Goal: Task Accomplishment & Management: Use online tool/utility

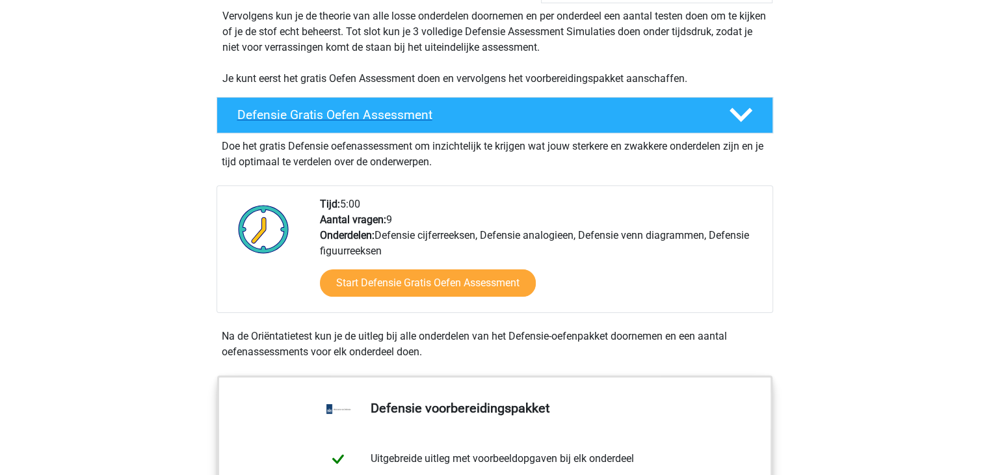
scroll to position [275, 0]
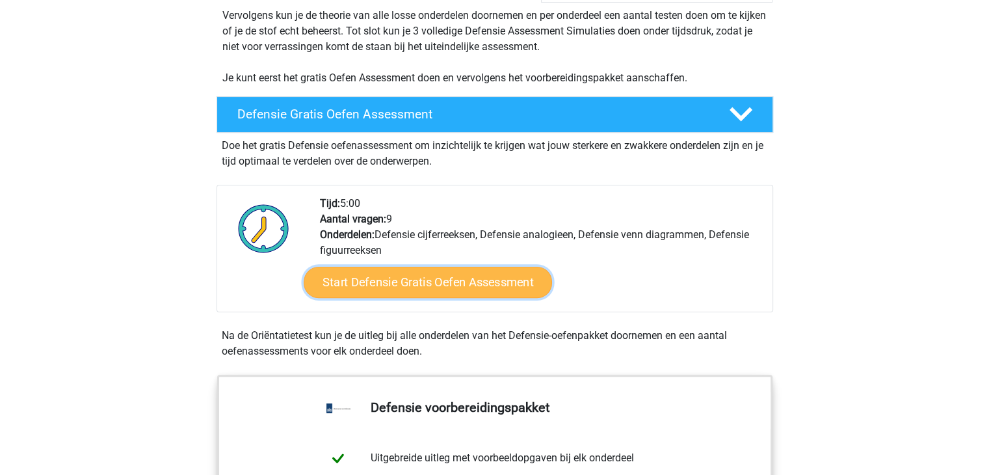
click at [398, 285] on link "Start Defensie Gratis Oefen Assessment" at bounding box center [428, 282] width 248 height 31
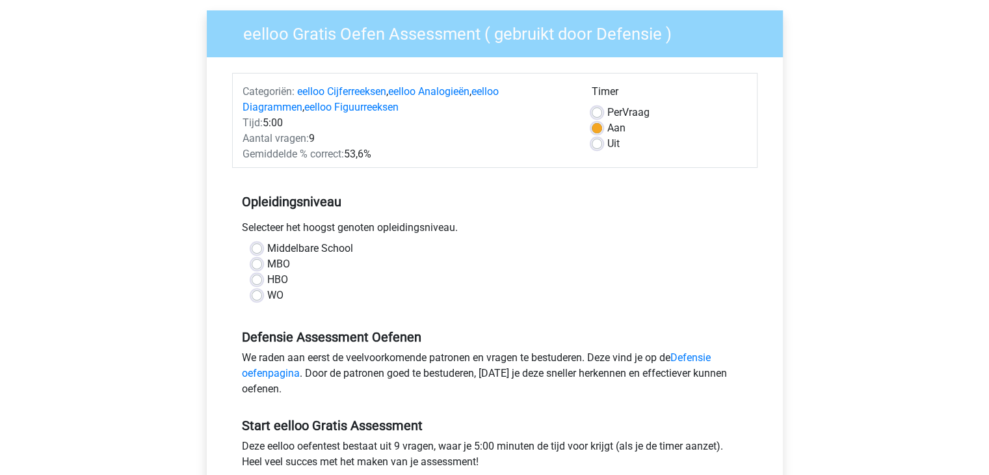
scroll to position [100, 0]
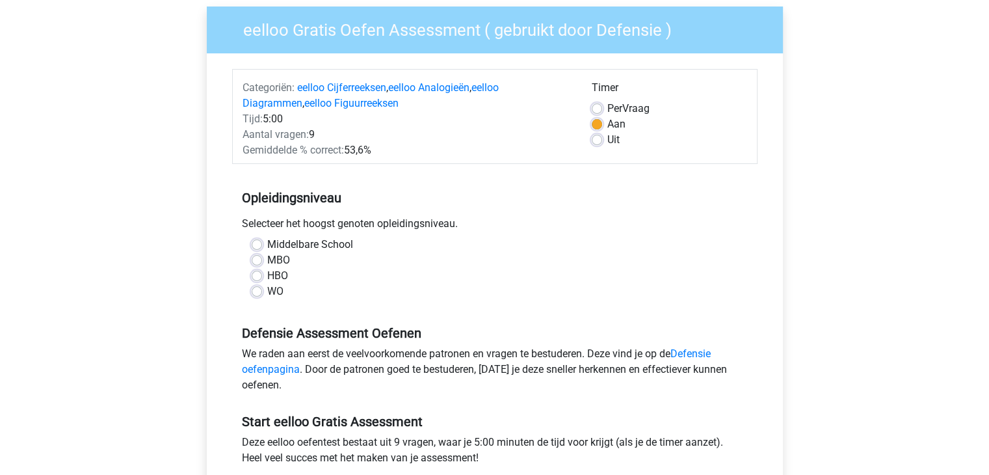
click at [277, 244] on label "Middelbare School" at bounding box center [310, 245] width 86 height 16
click at [262, 244] on input "Middelbare School" at bounding box center [257, 243] width 10 height 13
radio input "true"
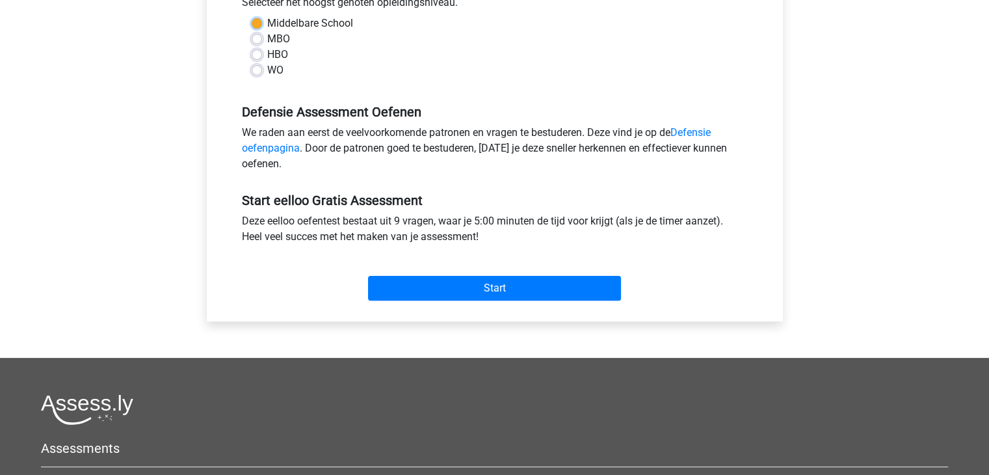
scroll to position [322, 0]
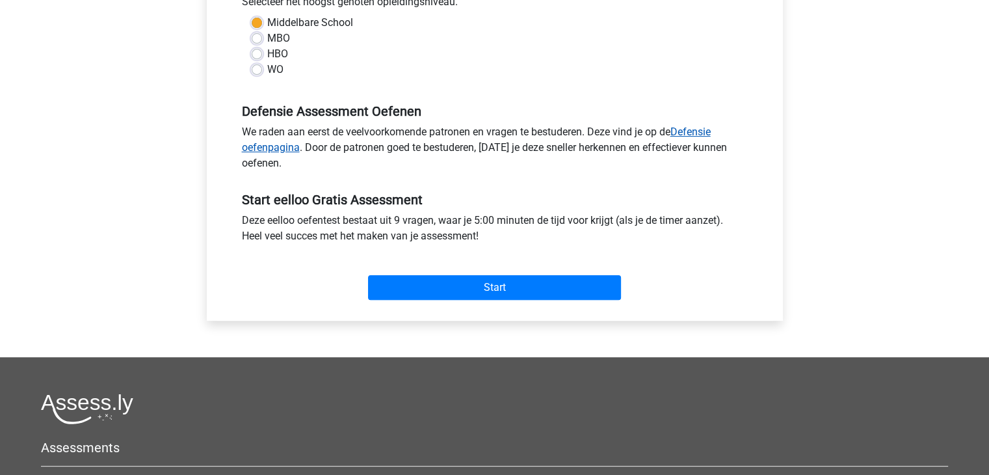
click at [692, 126] on link "Defensie oefenpagina" at bounding box center [476, 140] width 469 height 28
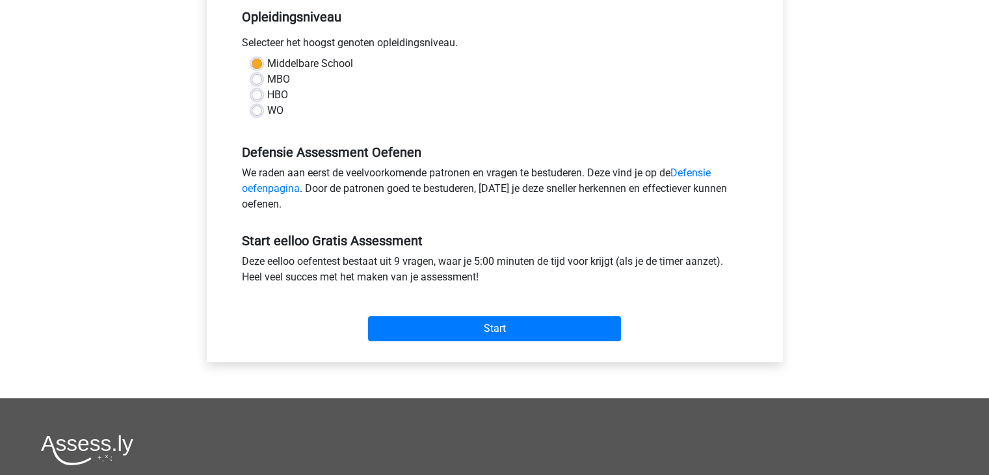
scroll to position [281, 0]
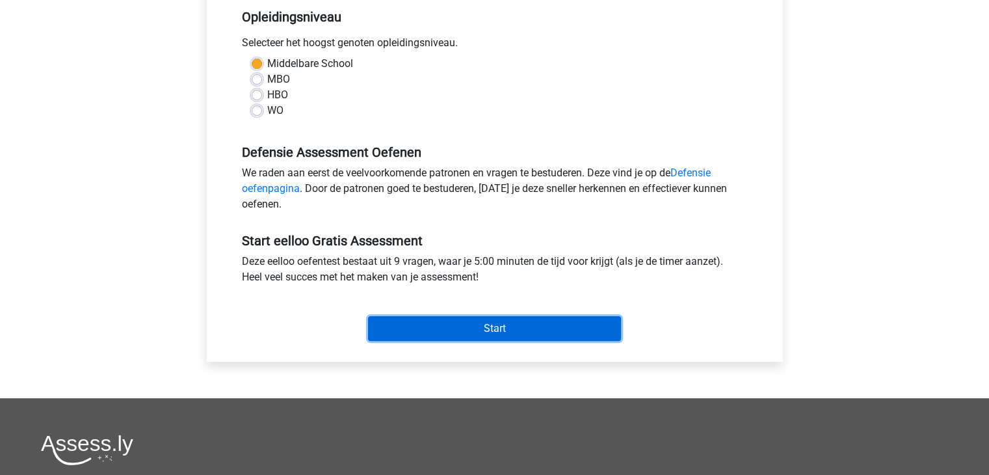
click at [445, 325] on input "Start" at bounding box center [494, 328] width 253 height 25
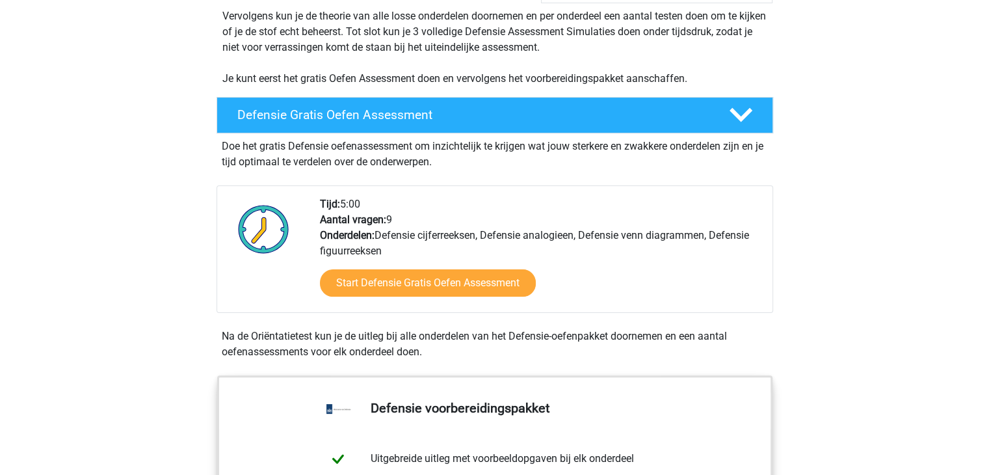
scroll to position [278, 0]
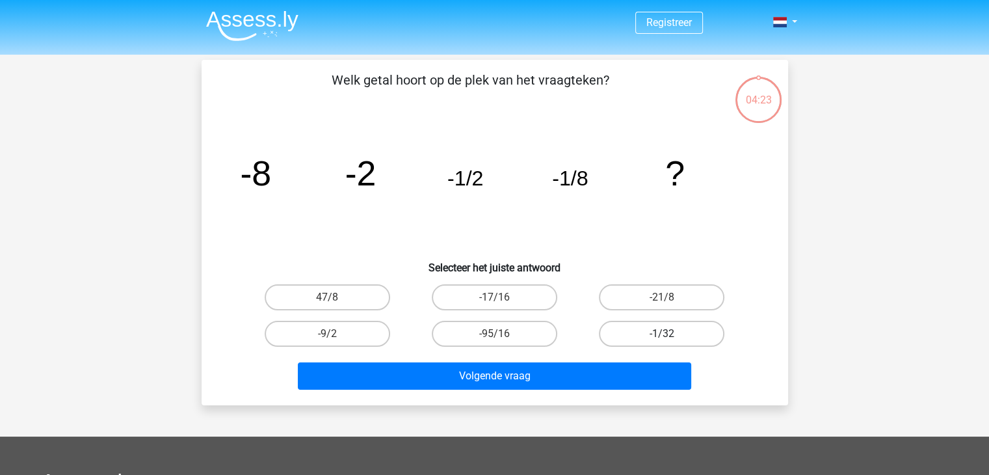
click at [615, 325] on label "-1/32" at bounding box center [662, 334] width 126 height 26
click at [662, 334] on input "-1/32" at bounding box center [666, 338] width 8 height 8
radio input "true"
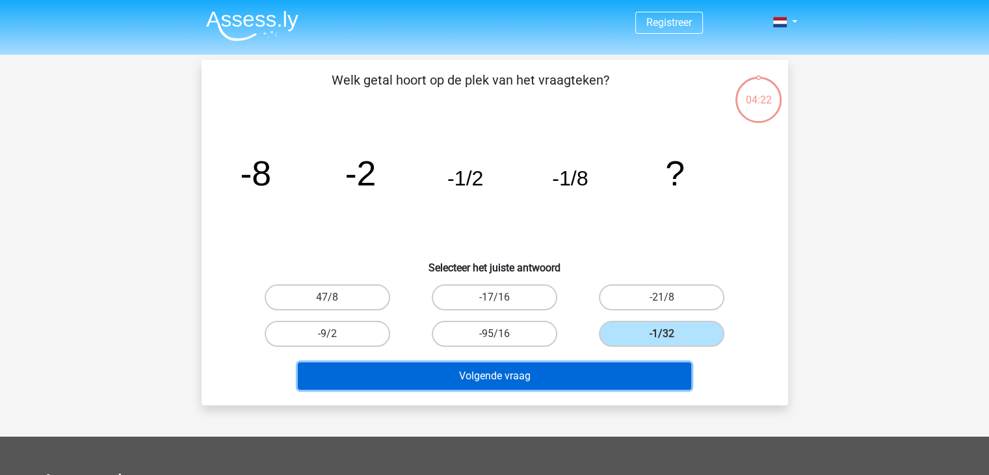
click at [585, 371] on button "Volgende vraag" at bounding box center [494, 375] width 393 height 27
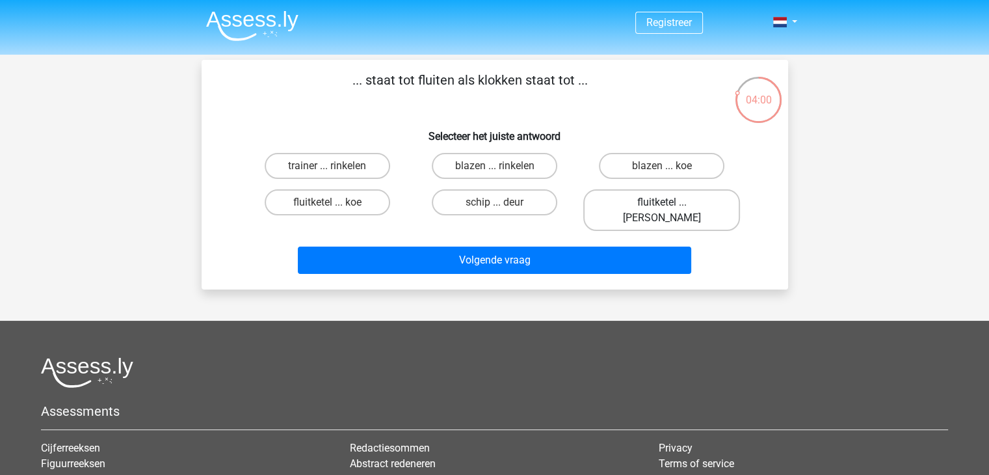
click at [621, 206] on label "fluitketel ... luiden" at bounding box center [661, 210] width 157 height 42
click at [662, 206] on input "fluitketel ... luiden" at bounding box center [666, 206] width 8 height 8
radio input "true"
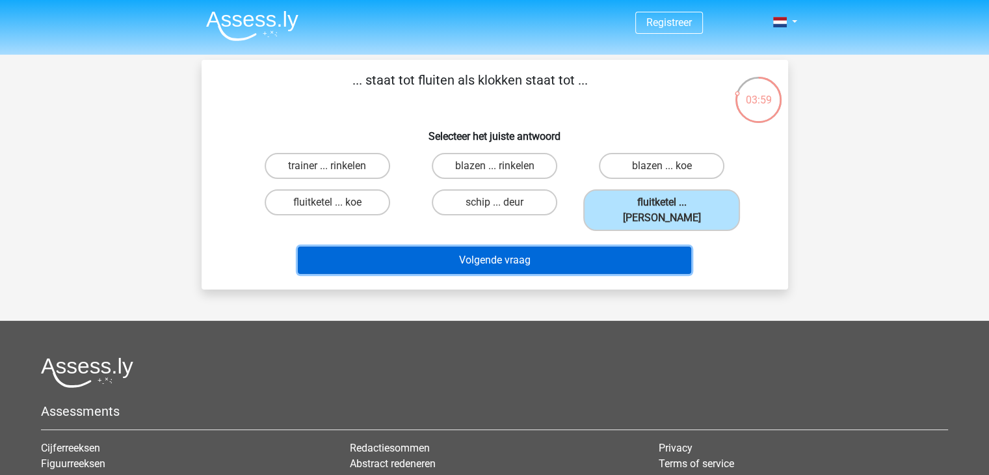
click at [574, 247] on button "Volgende vraag" at bounding box center [494, 259] width 393 height 27
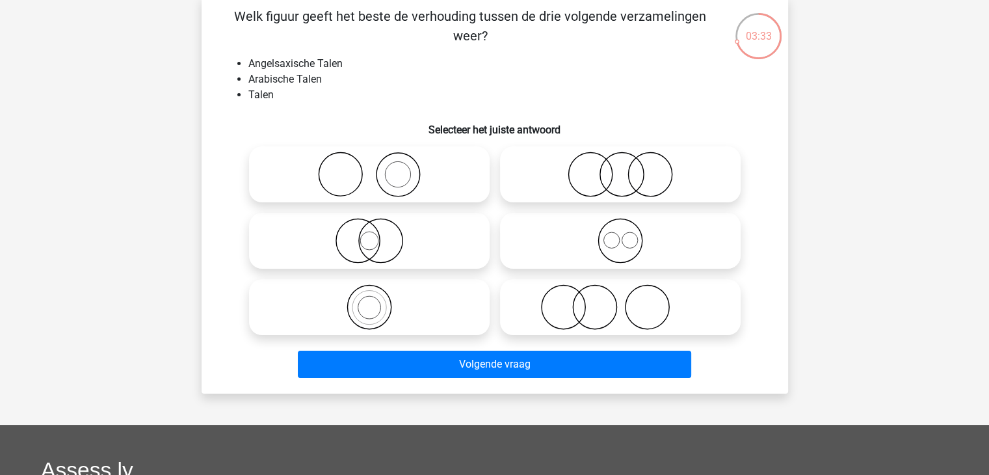
scroll to position [64, 0]
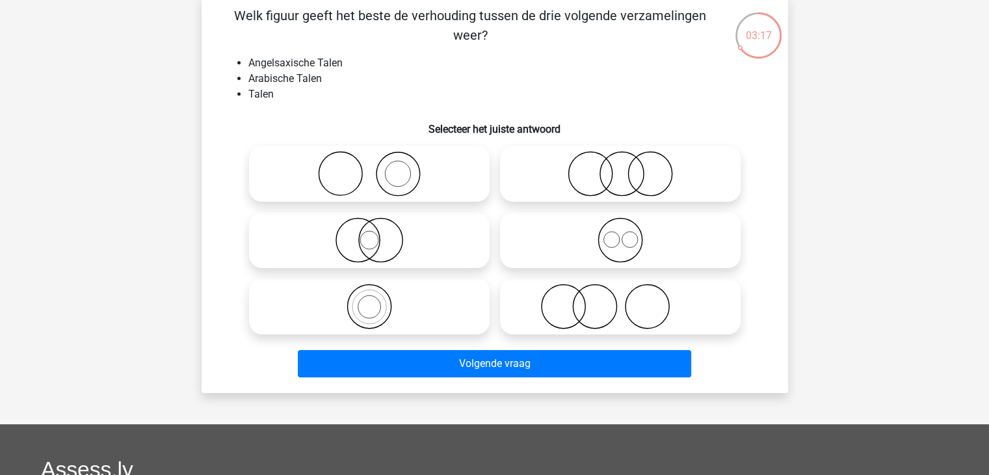
click at [578, 246] on icon at bounding box center [620, 240] width 230 height 46
click at [620, 233] on input "radio" at bounding box center [624, 229] width 8 height 8
radio input "true"
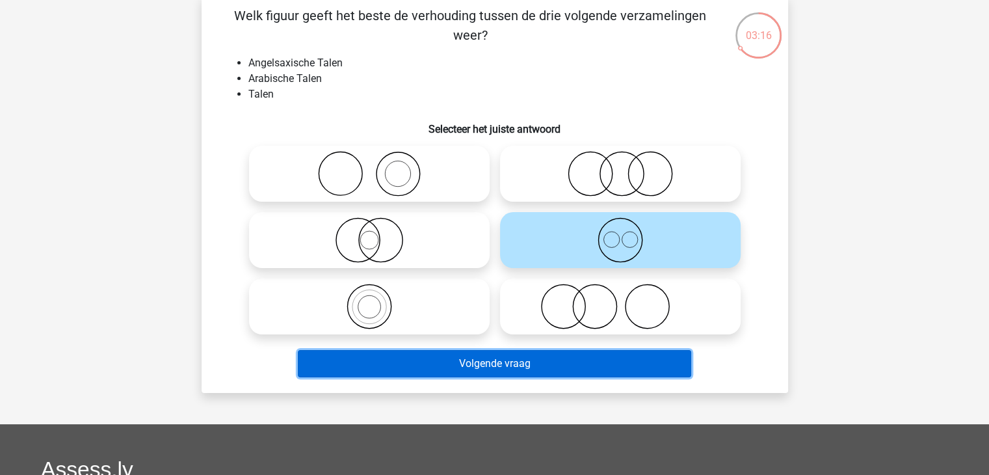
click at [531, 370] on button "Volgende vraag" at bounding box center [494, 363] width 393 height 27
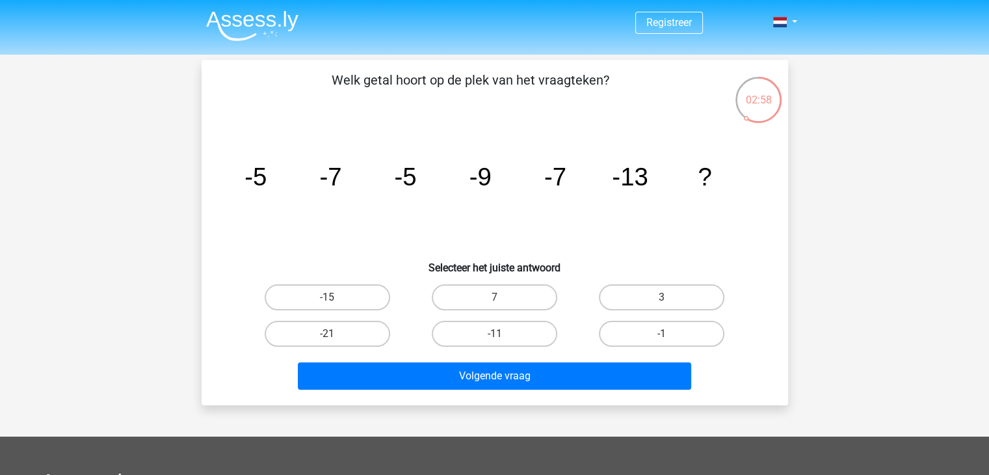
scroll to position [0, 0]
click at [349, 336] on label "-21" at bounding box center [328, 334] width 126 height 26
click at [336, 336] on input "-21" at bounding box center [331, 338] width 8 height 8
radio input "true"
click at [349, 297] on label "-15" at bounding box center [328, 297] width 126 height 26
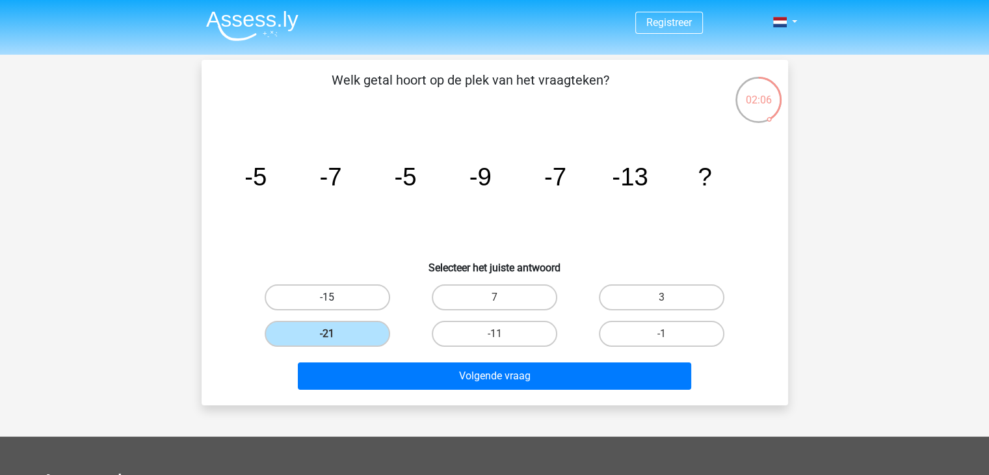
click at [336, 297] on input "-15" at bounding box center [331, 301] width 8 height 8
radio input "true"
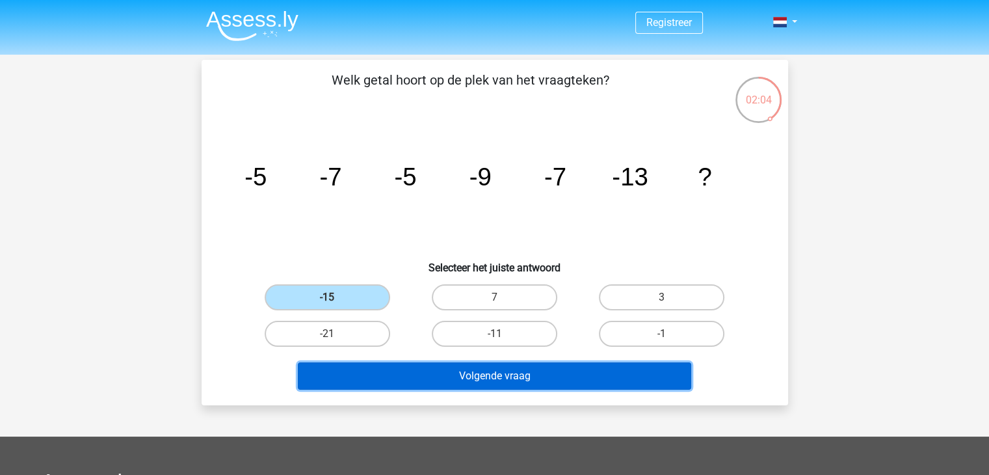
click at [436, 375] on button "Volgende vraag" at bounding box center [494, 375] width 393 height 27
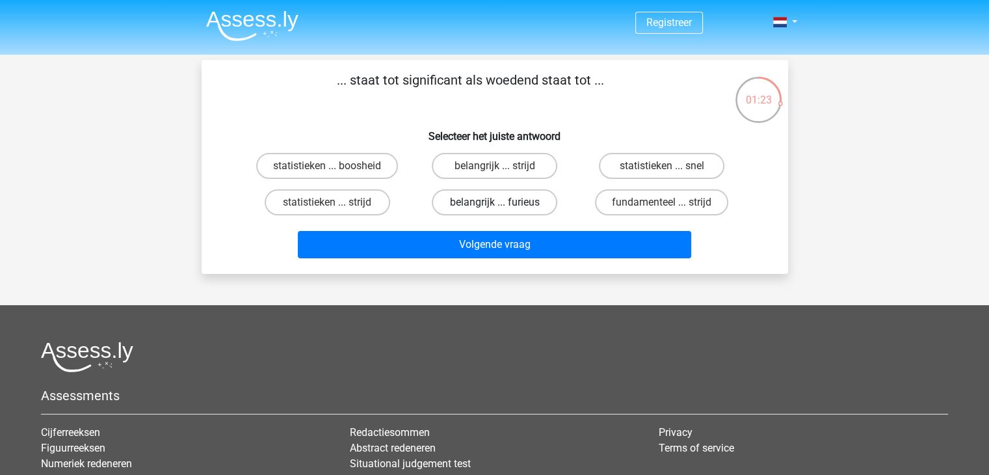
click at [491, 209] on label "belangrijk ... furieus" at bounding box center [495, 202] width 126 height 26
click at [494, 209] on input "belangrijk ... furieus" at bounding box center [498, 206] width 8 height 8
radio input "true"
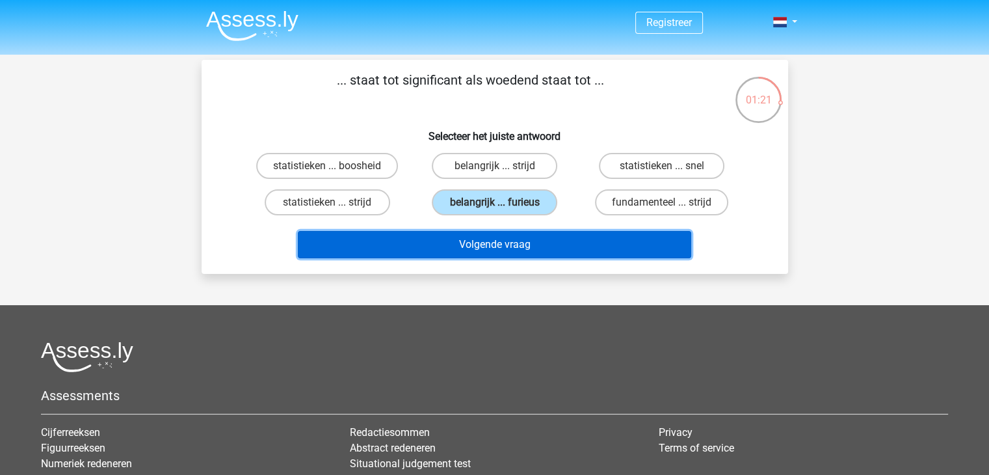
click at [505, 248] on button "Volgende vraag" at bounding box center [494, 244] width 393 height 27
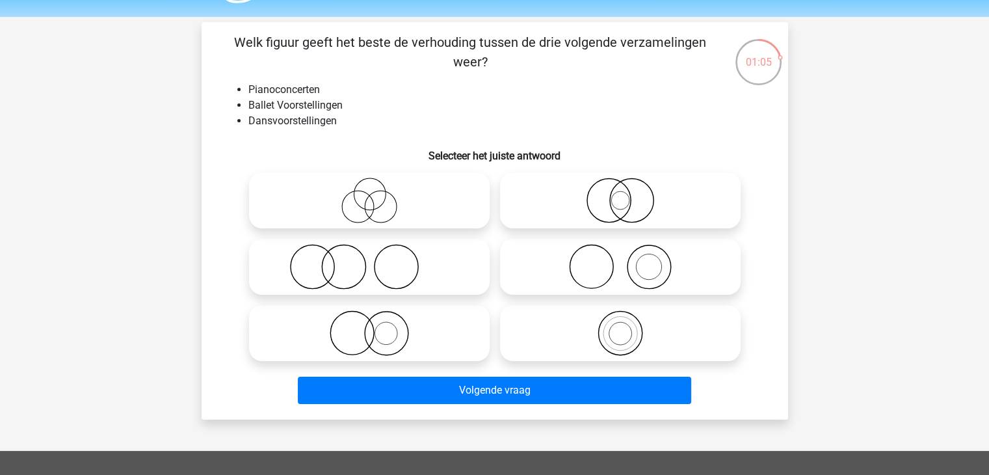
scroll to position [38, 0]
click at [615, 276] on icon at bounding box center [620, 267] width 230 height 46
click at [620, 260] on input "radio" at bounding box center [624, 256] width 8 height 8
radio input "true"
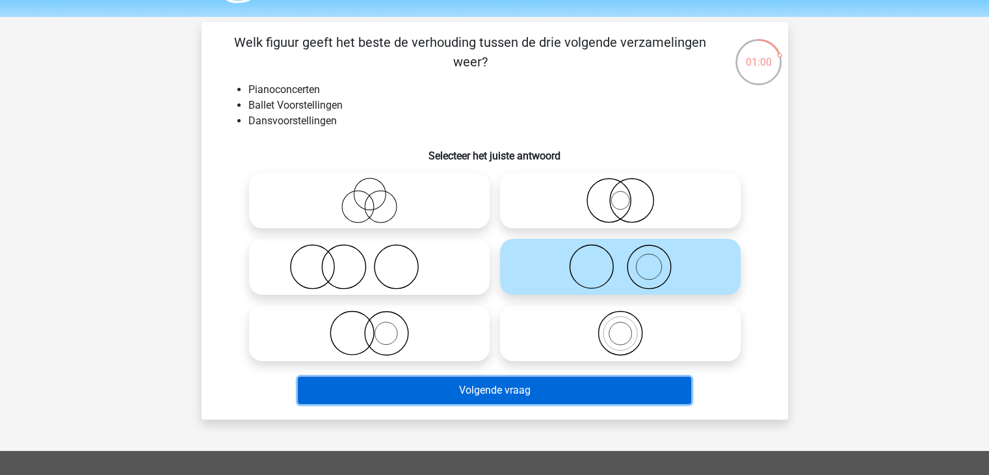
click at [472, 388] on button "Volgende vraag" at bounding box center [494, 390] width 393 height 27
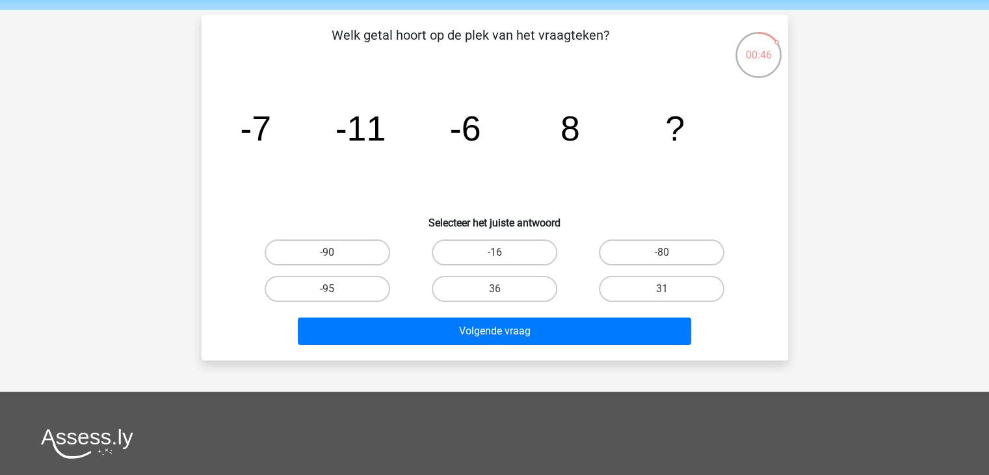
scroll to position [40, 0]
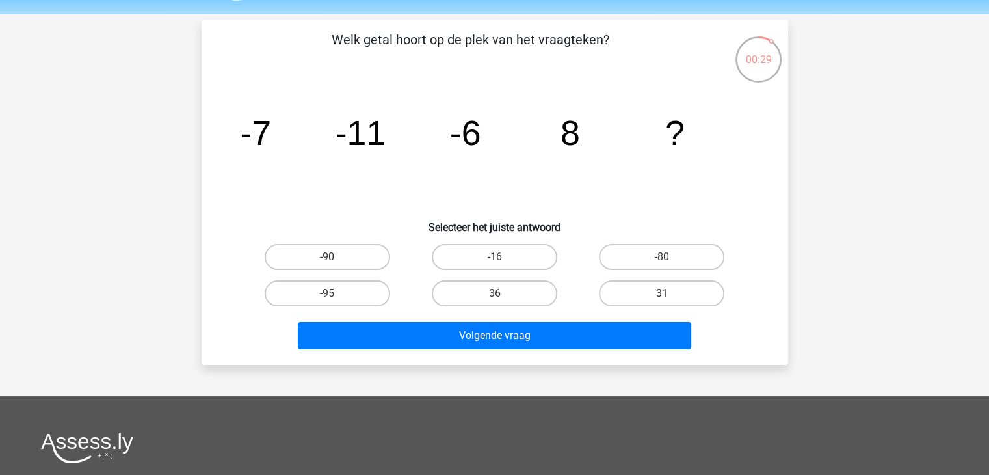
click at [658, 294] on label "31" at bounding box center [662, 293] width 126 height 26
click at [662, 294] on input "31" at bounding box center [666, 297] width 8 height 8
radio input "true"
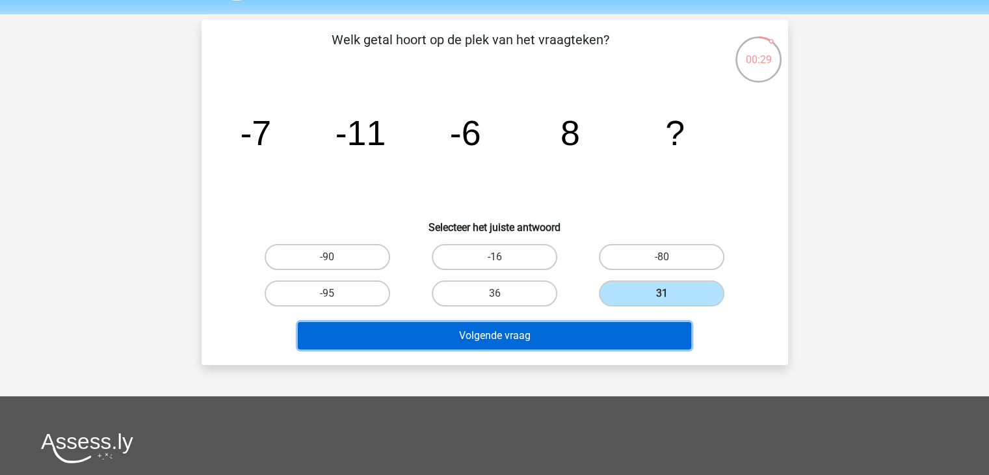
click at [581, 334] on button "Volgende vraag" at bounding box center [494, 335] width 393 height 27
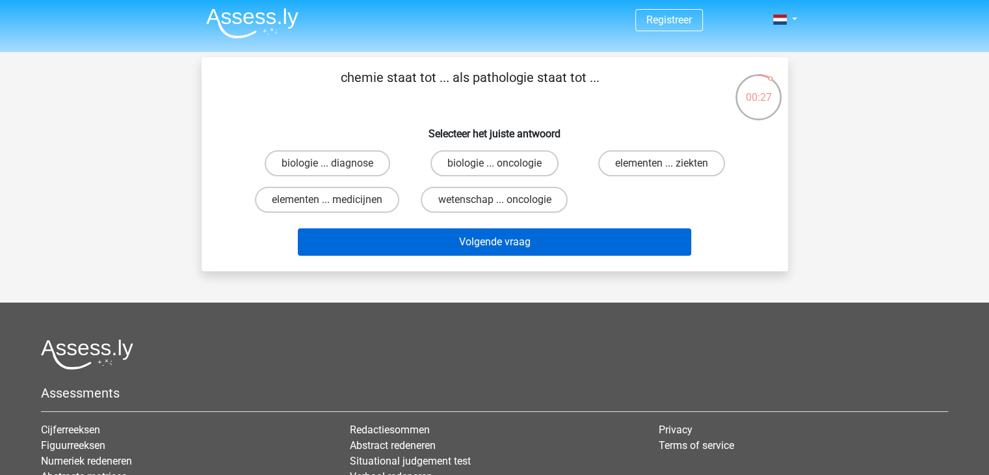
scroll to position [0, 0]
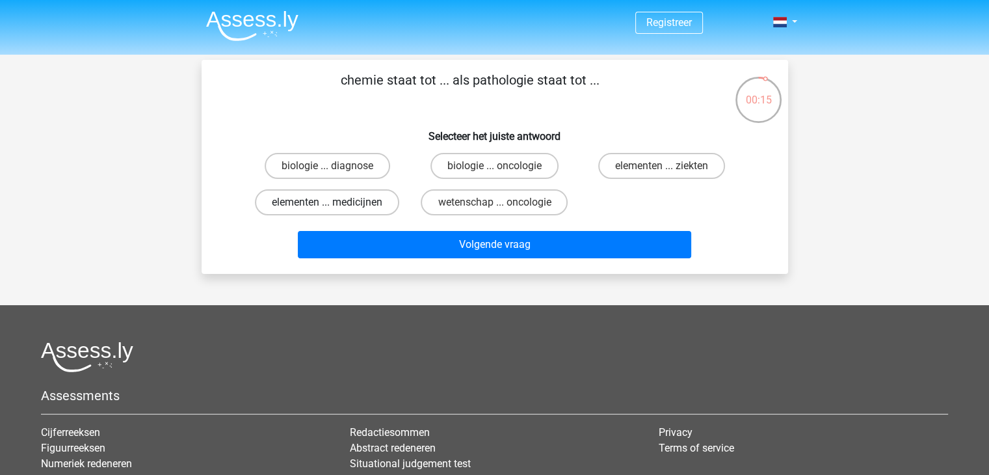
click at [377, 206] on label "elementen ... medicijnen" at bounding box center [327, 202] width 144 height 26
click at [336, 206] on input "elementen ... medicijnen" at bounding box center [331, 206] width 8 height 8
radio input "true"
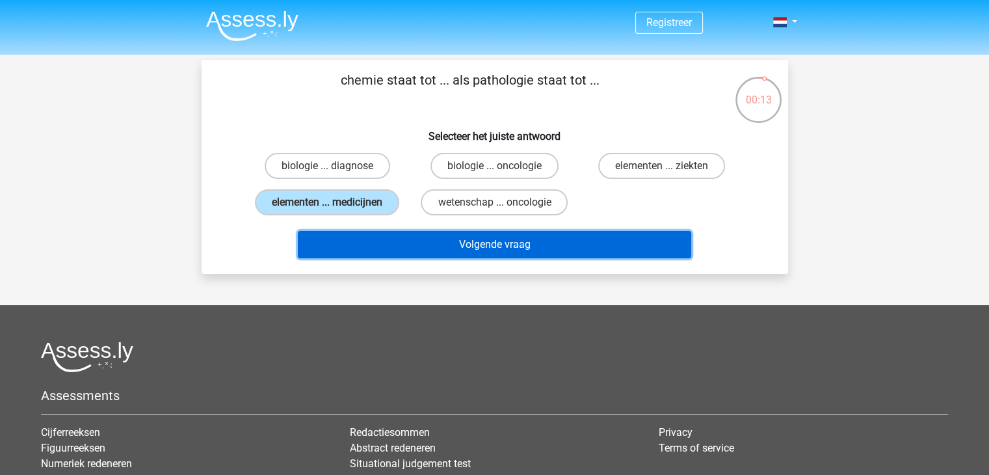
click at [420, 245] on button "Volgende vraag" at bounding box center [494, 244] width 393 height 27
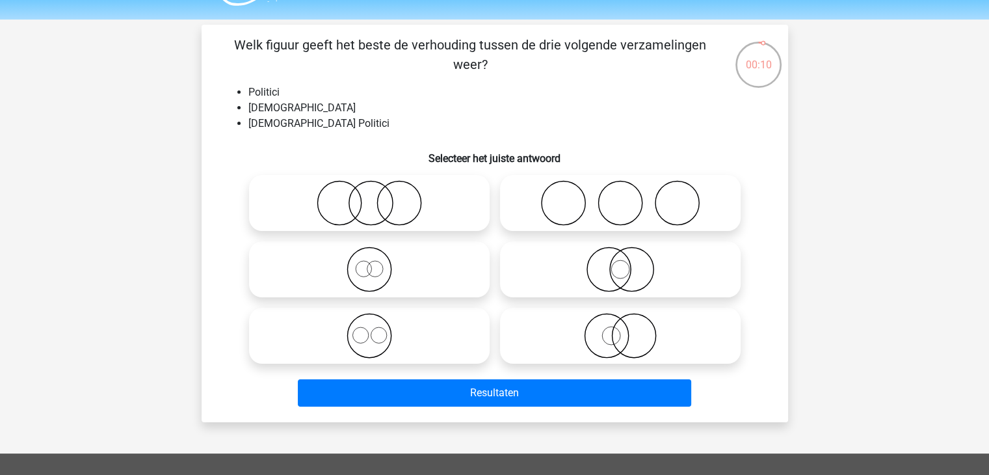
scroll to position [34, 0]
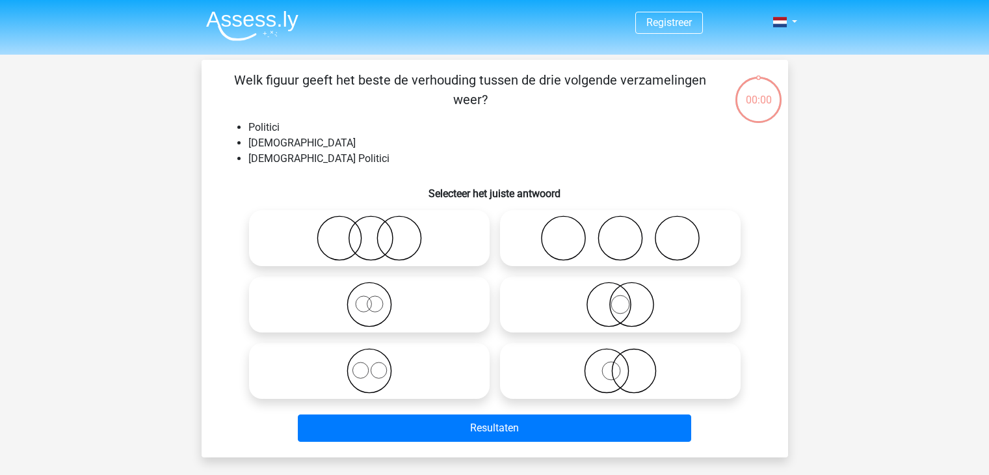
scroll to position [34, 0]
